Goal: Information Seeking & Learning: Learn about a topic

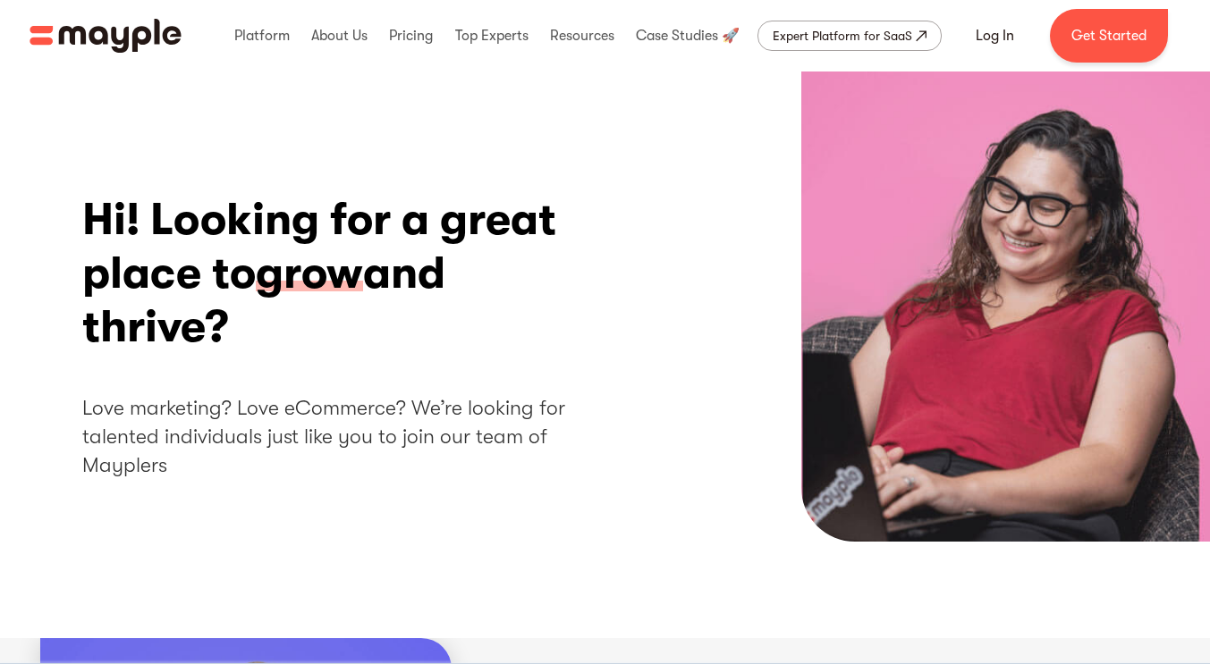
drag, startPoint x: 262, startPoint y: 346, endPoint x: 359, endPoint y: 407, distance: 114.9
click at [359, 408] on div "Hi! Looking for a great place to grow and thrive? Love marketing? Love eCommerc…" at bounding box center [330, 337] width 496 height 288
click at [377, 400] on h2 "Love marketing? Love eCommerce? We’re looking for talented individuals just lik…" at bounding box center [330, 437] width 496 height 87
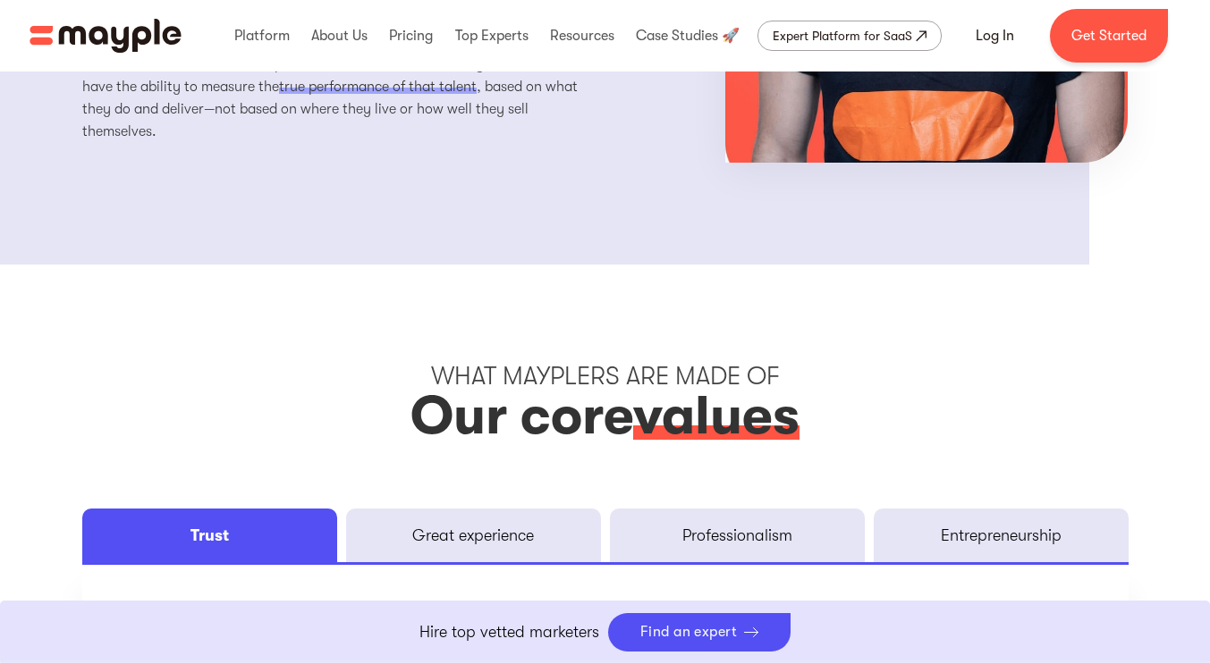
scroll to position [2593, 0]
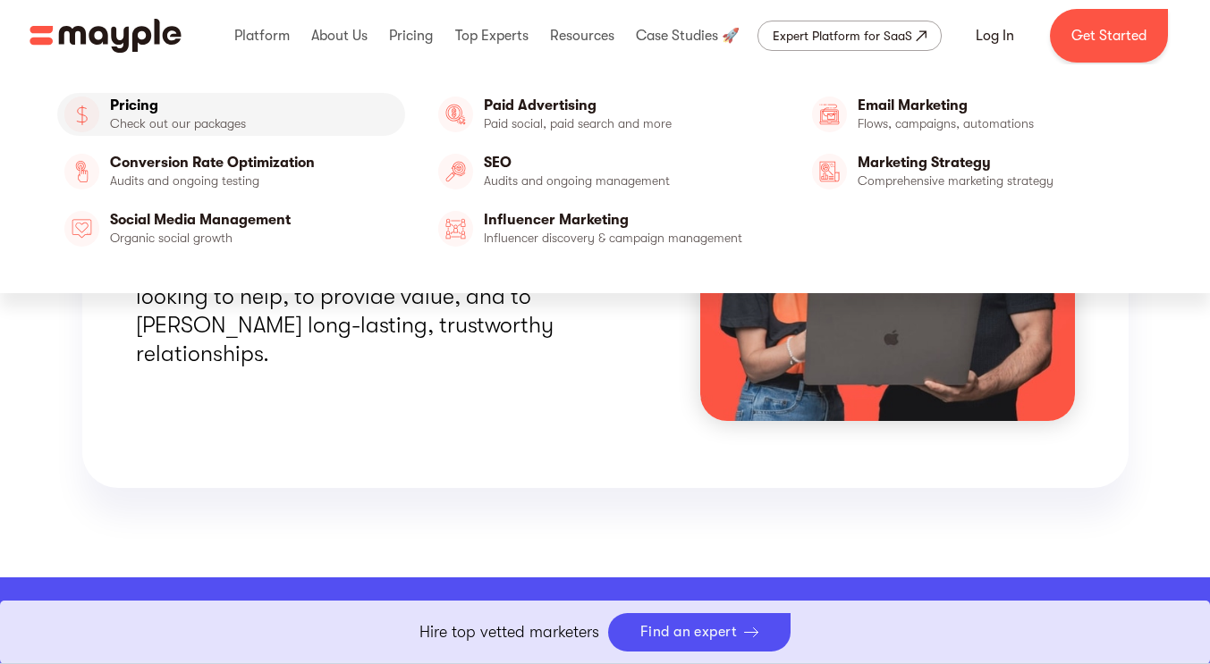
click at [226, 129] on link "Pricing" at bounding box center [231, 114] width 348 height 43
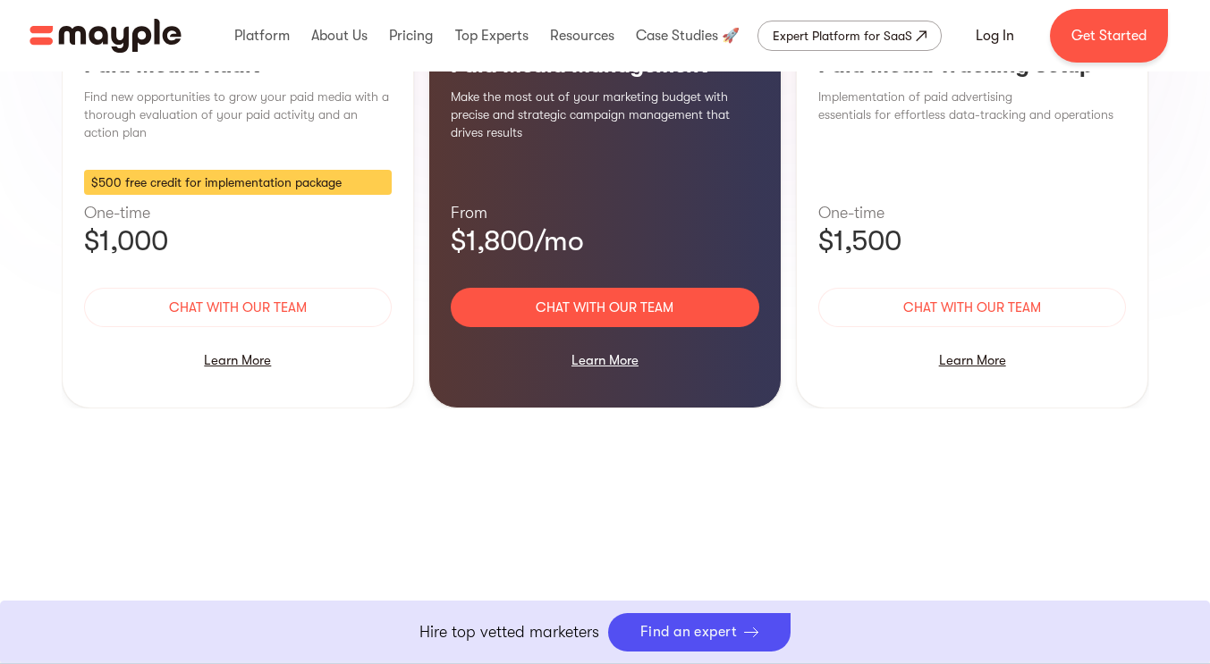
scroll to position [1609, 0]
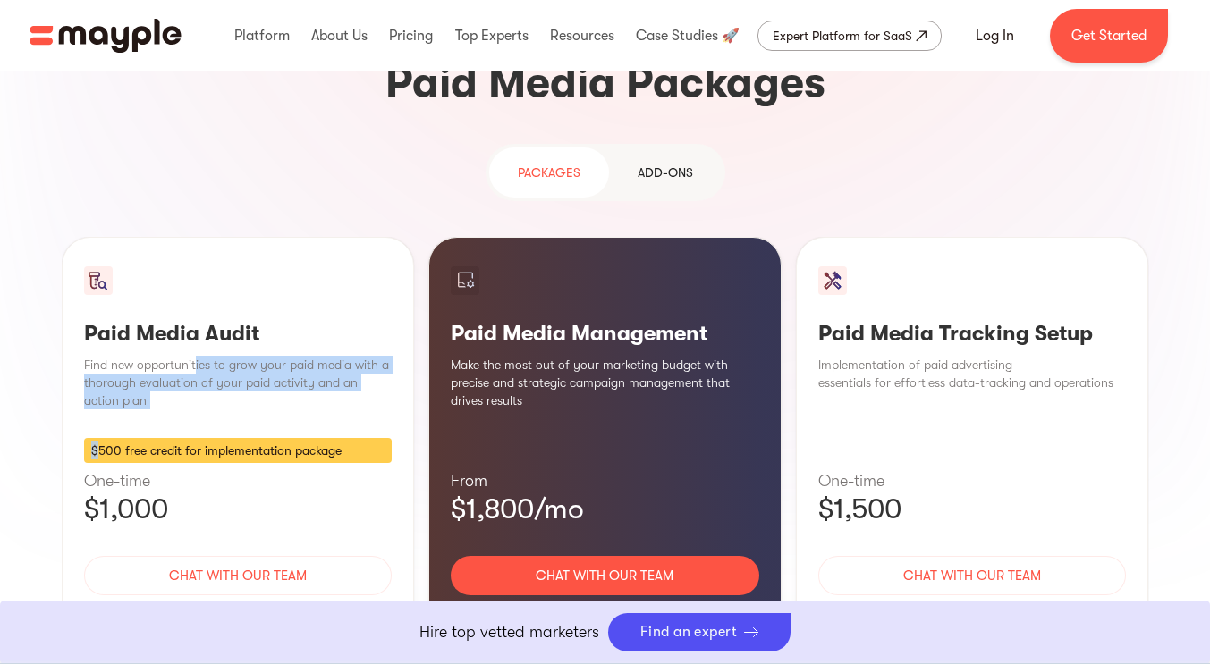
drag, startPoint x: 99, startPoint y: 310, endPoint x: 189, endPoint y: 194, distance: 146.6
click at [189, 237] on div "Paid Media Audit Find new opportunities to grow your paid media with a thorough…" at bounding box center [238, 457] width 353 height 440
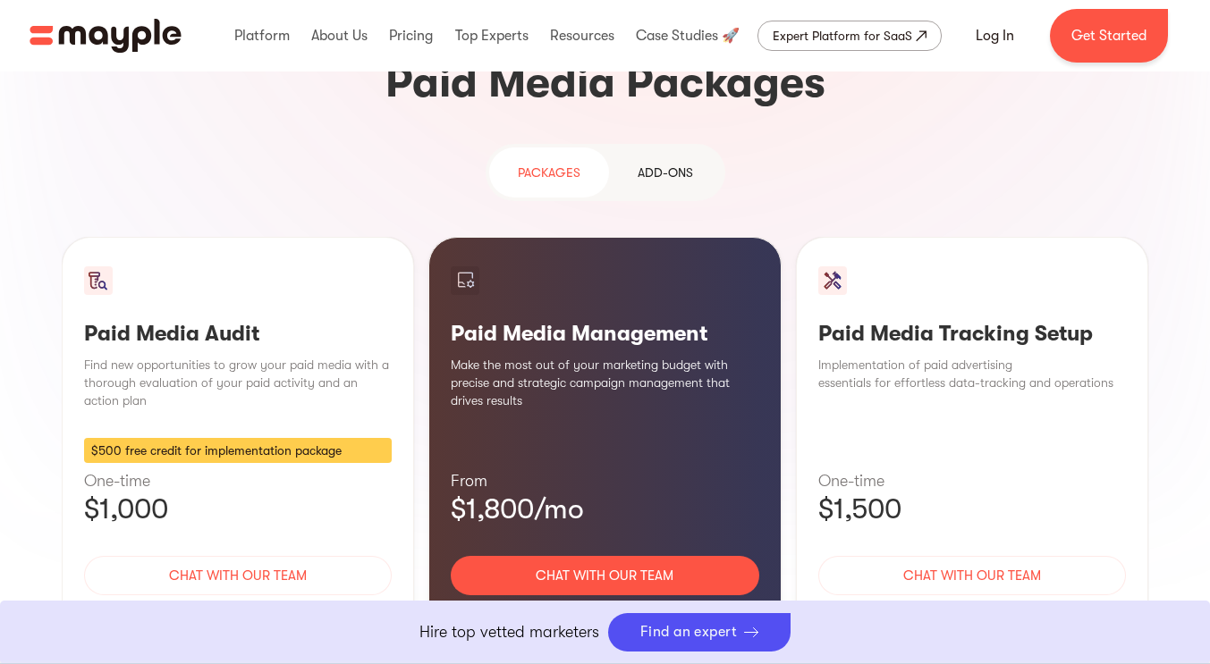
click at [810, 574] on div "PAckages Add-ons Paid Media Audit Find new opportunities to grow your paid medi…" at bounding box center [605, 455] width 1087 height 622
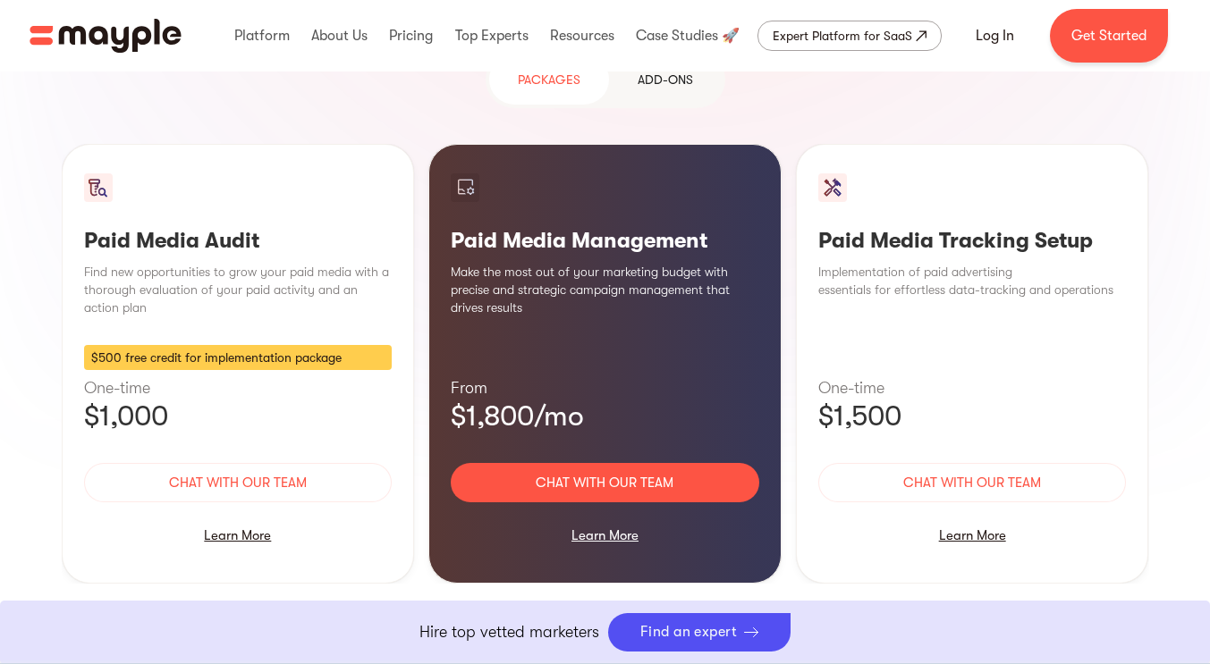
scroll to position [0, 0]
